Goal: Transaction & Acquisition: Purchase product/service

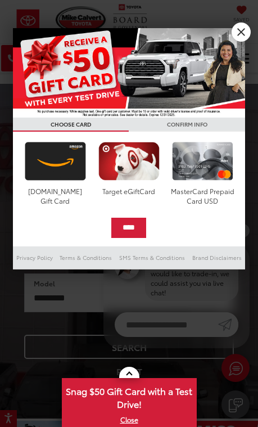
click at [231, 28] on div at bounding box center [129, 213] width 258 height 427
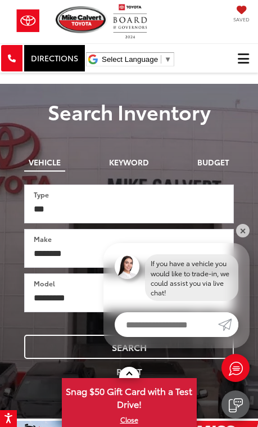
click at [238, 38] on div "[PERSON_NAME] Toyota Saved" at bounding box center [129, 21] width 258 height 35
click at [245, 59] on span "Click to show site navigation" at bounding box center [243, 59] width 11 height 1
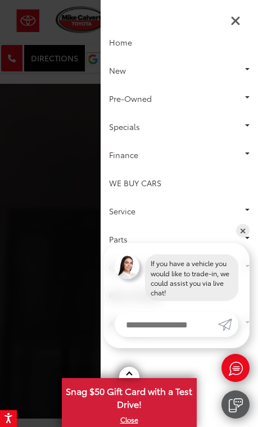
click at [224, 96] on link "Pre-Owned" at bounding box center [180, 98] width 158 height 28
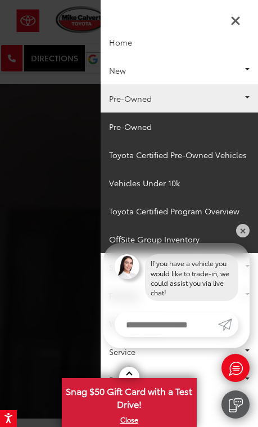
click at [154, 126] on link "Pre-Owned" at bounding box center [180, 127] width 158 height 28
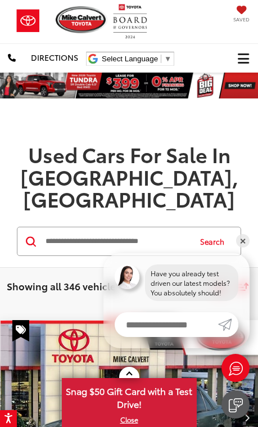
click at [132, 228] on input "Search by Make, Model, or Keyword" at bounding box center [116, 241] width 145 height 27
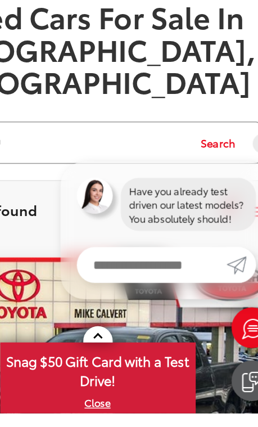
click at [190, 226] on button "Search" at bounding box center [215, 240] width 51 height 28
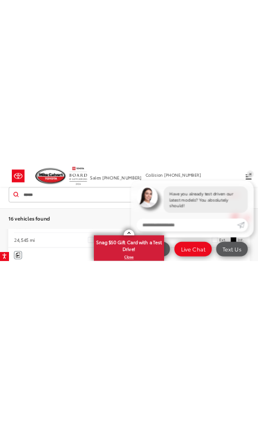
scroll to position [1205, 0]
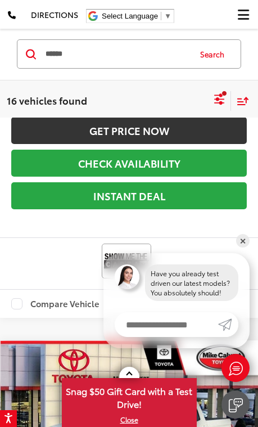
click at [115, 51] on input "******" at bounding box center [116, 54] width 145 height 27
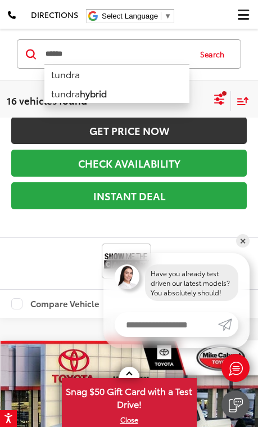
scroll to position [1183, 0]
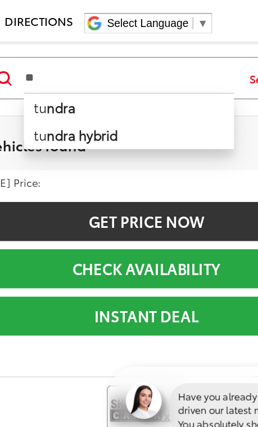
type input "*"
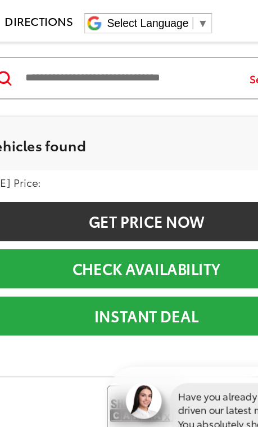
type input "*"
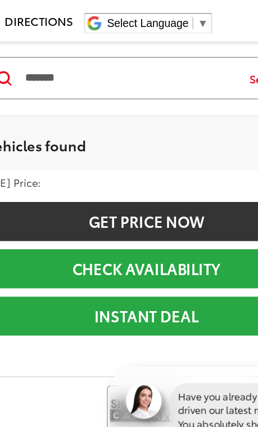
type input "*******"
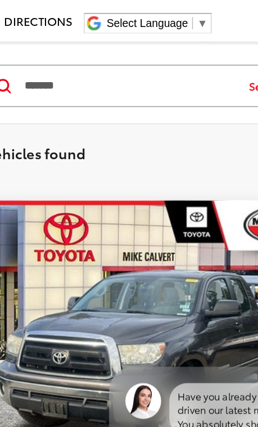
scroll to position [147, 0]
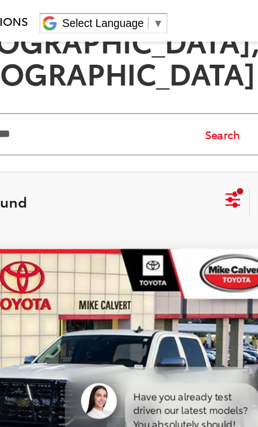
click at [190, 79] on button "Search" at bounding box center [215, 93] width 51 height 28
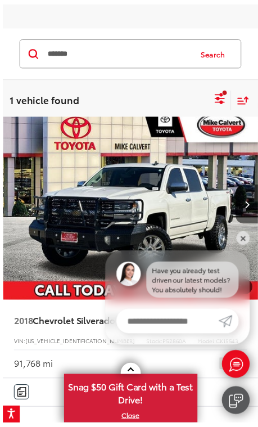
scroll to position [0, 0]
